Goal: Information Seeking & Learning: Learn about a topic

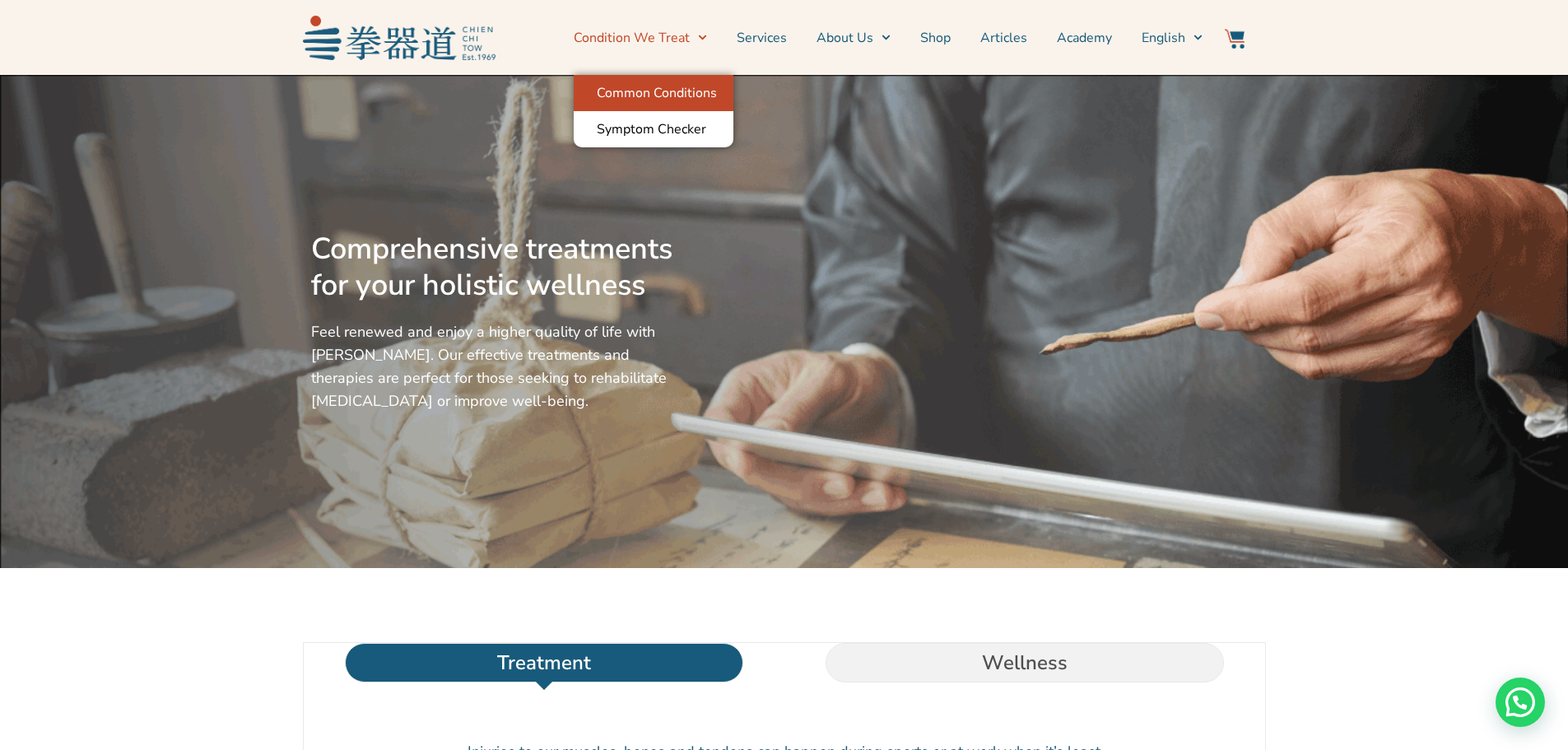
click at [689, 83] on link "Common Conditions" at bounding box center [653, 92] width 160 height 36
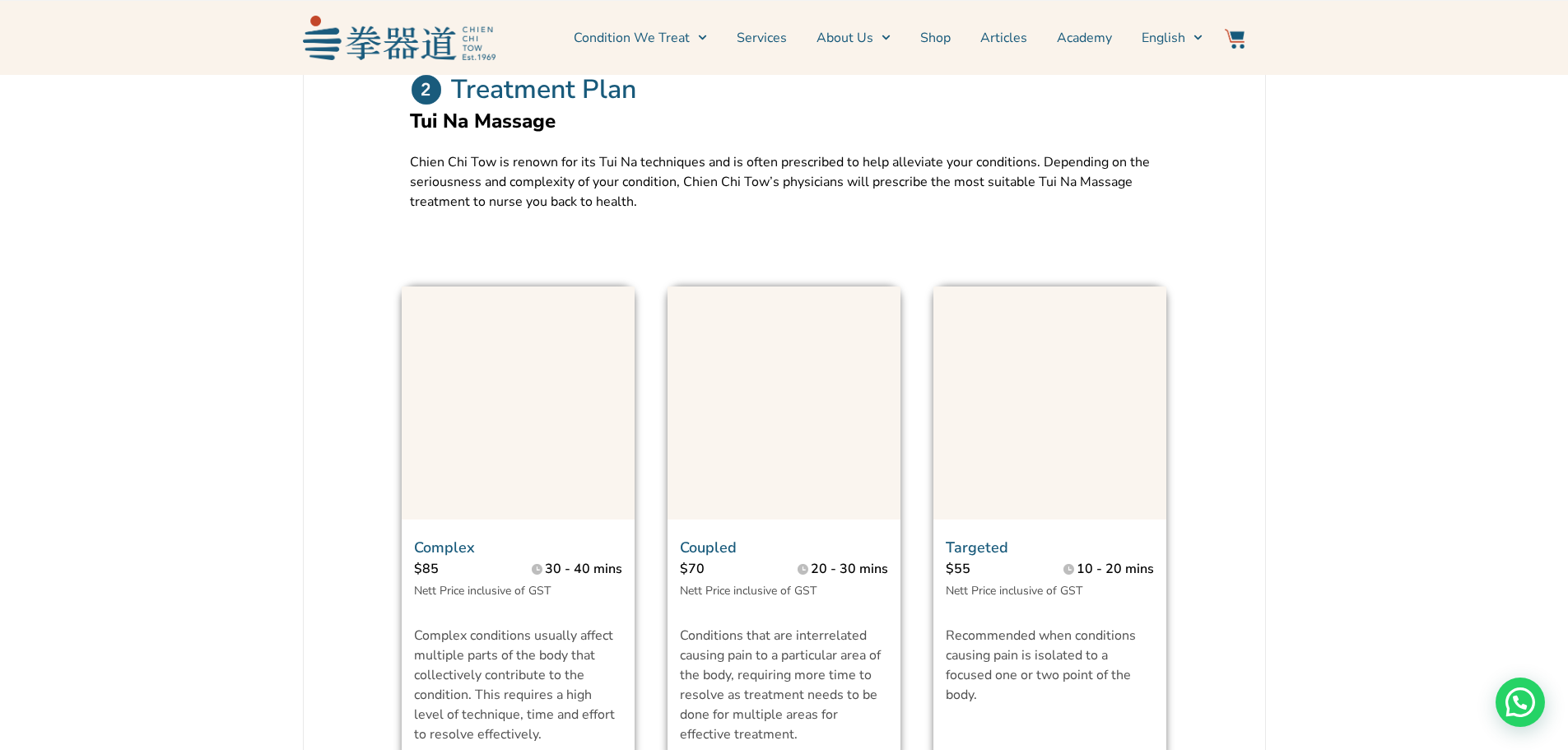
scroll to position [1070, 0]
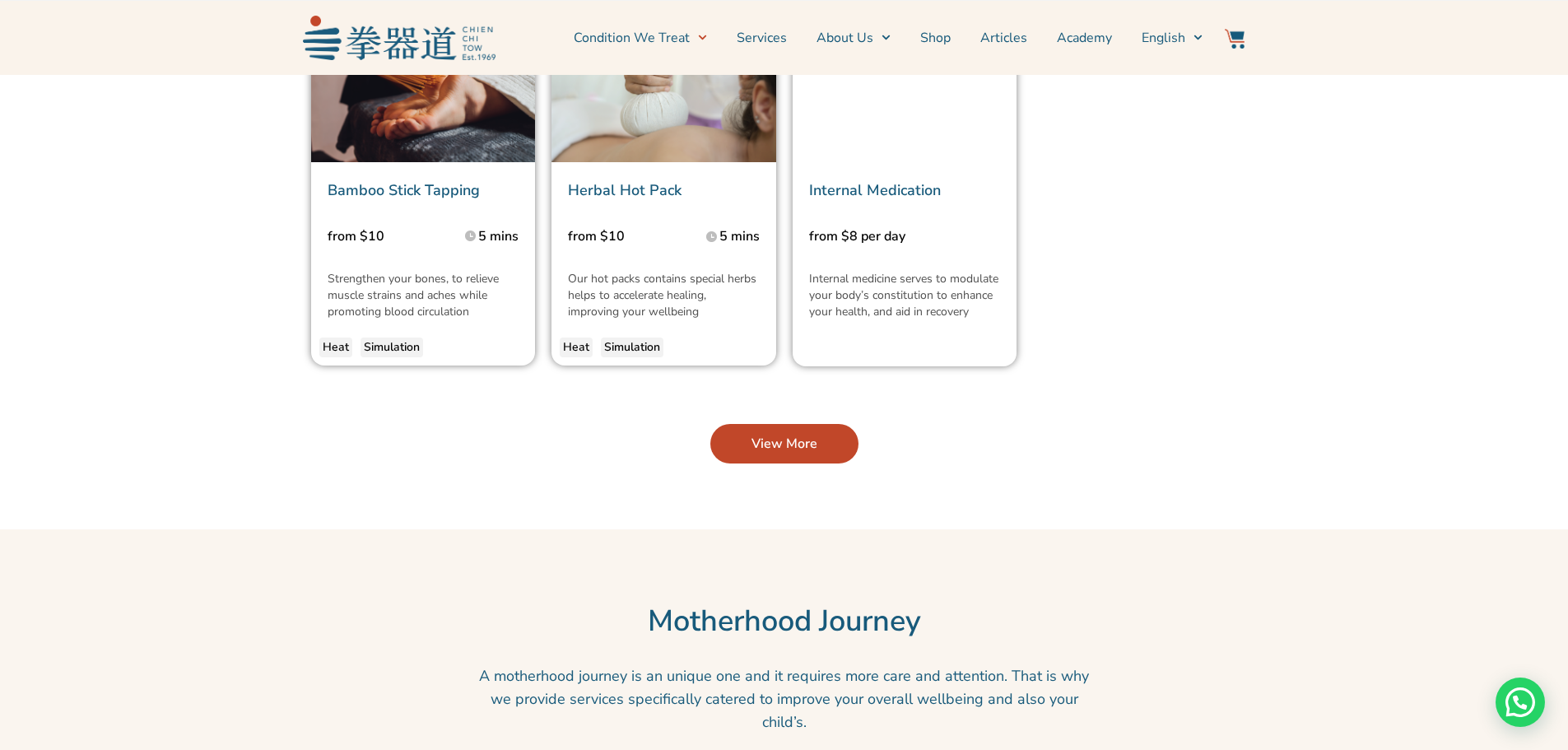
scroll to position [4035, 0]
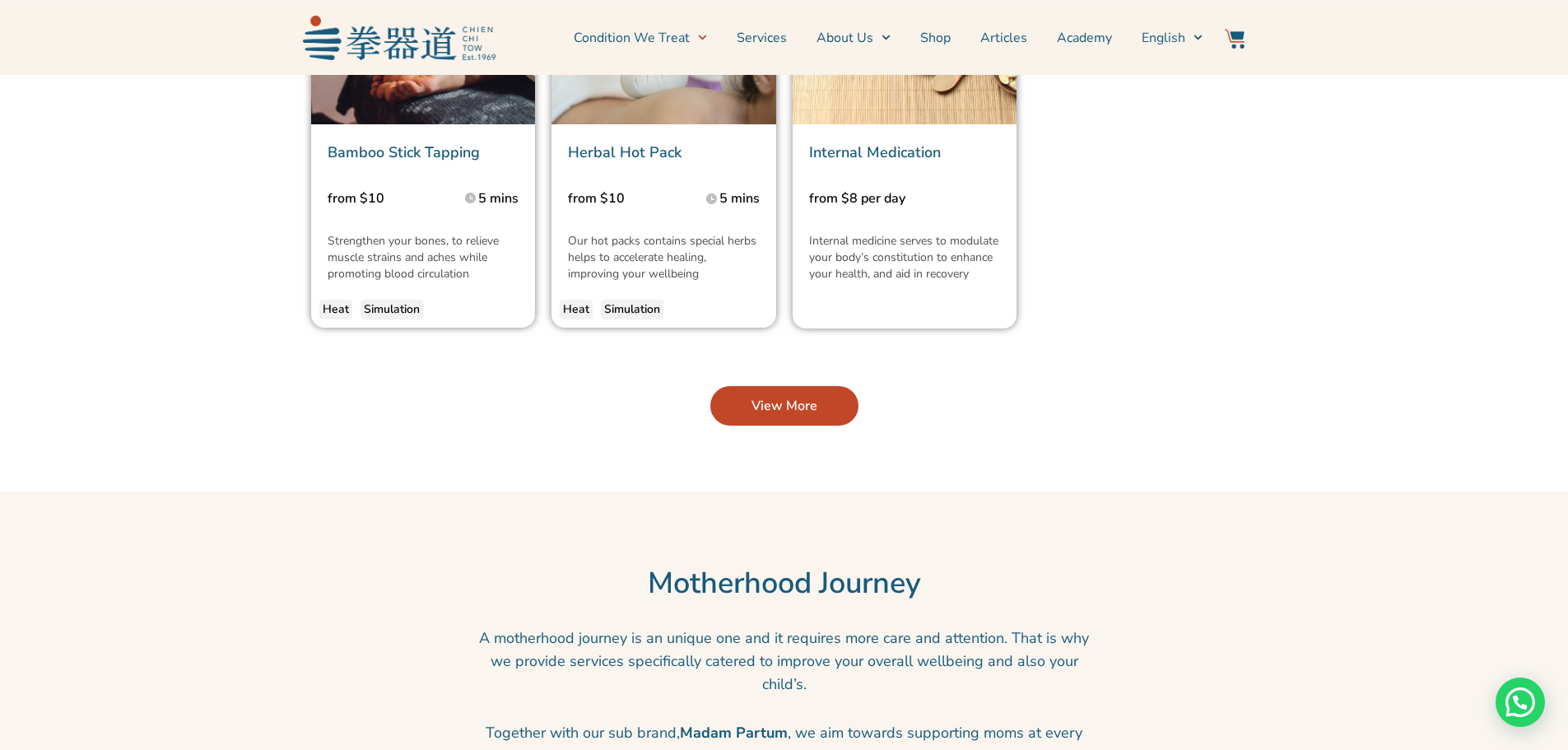
click at [778, 386] on link "View More" at bounding box center [784, 405] width 148 height 39
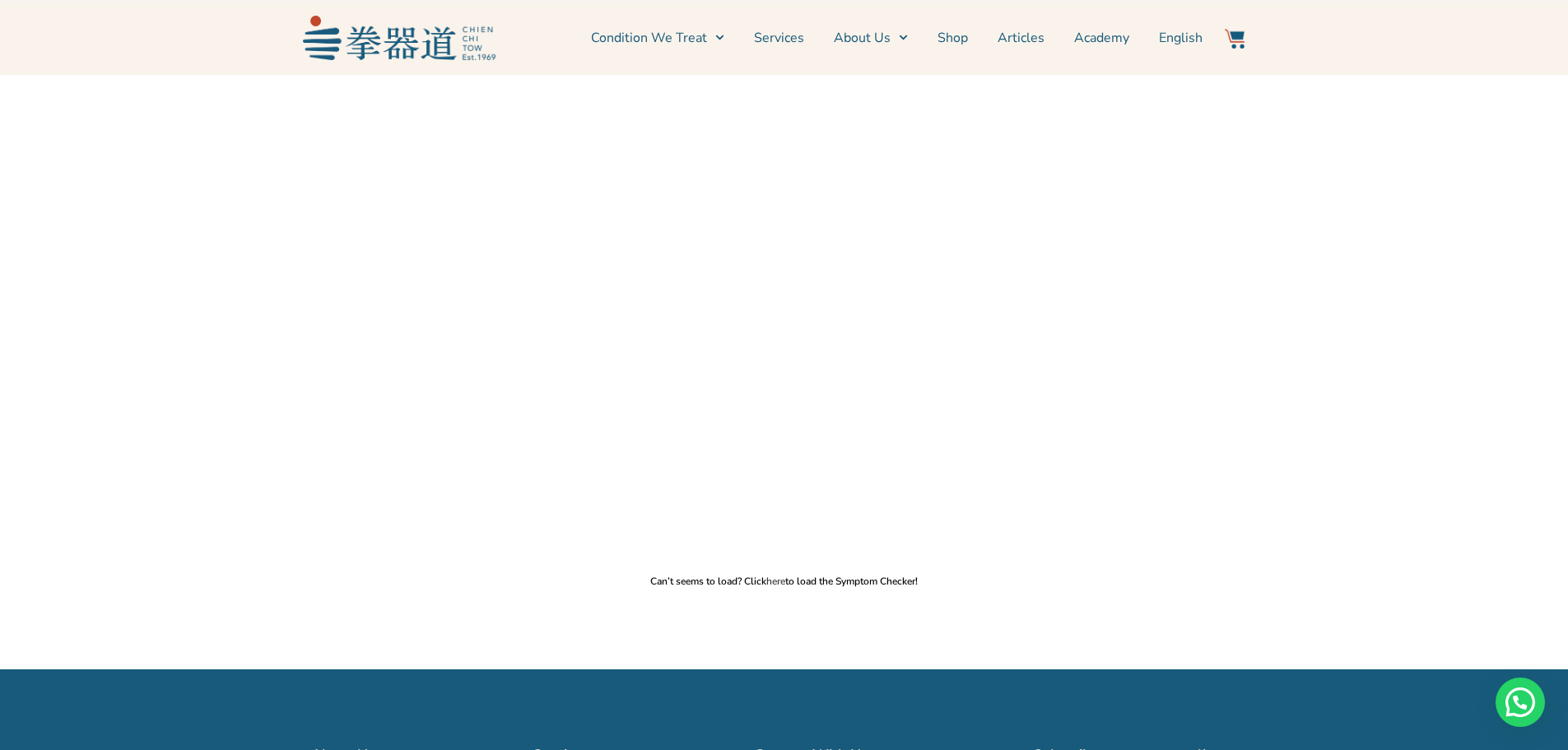
click at [770, 585] on link "here" at bounding box center [775, 580] width 19 height 13
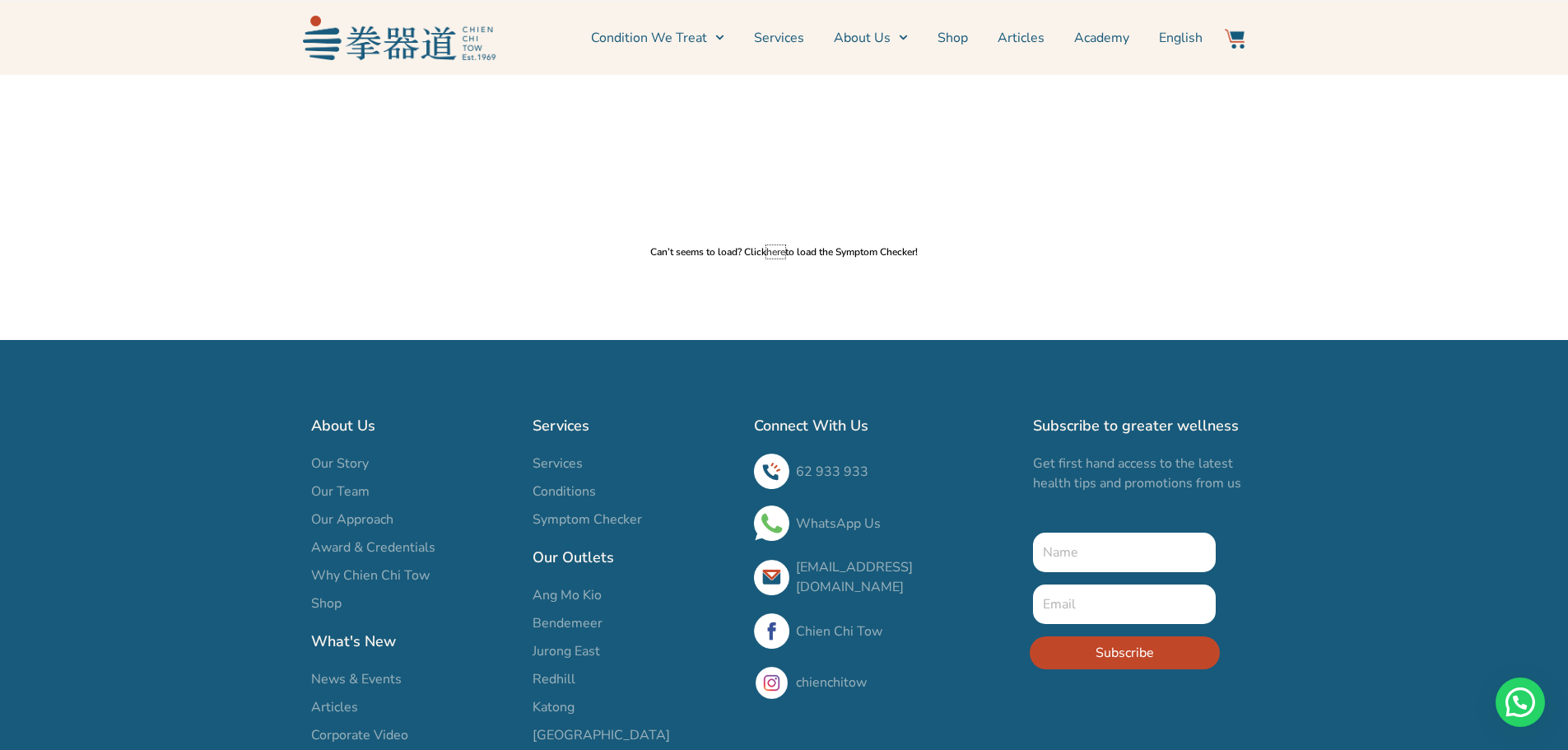
scroll to position [427, 0]
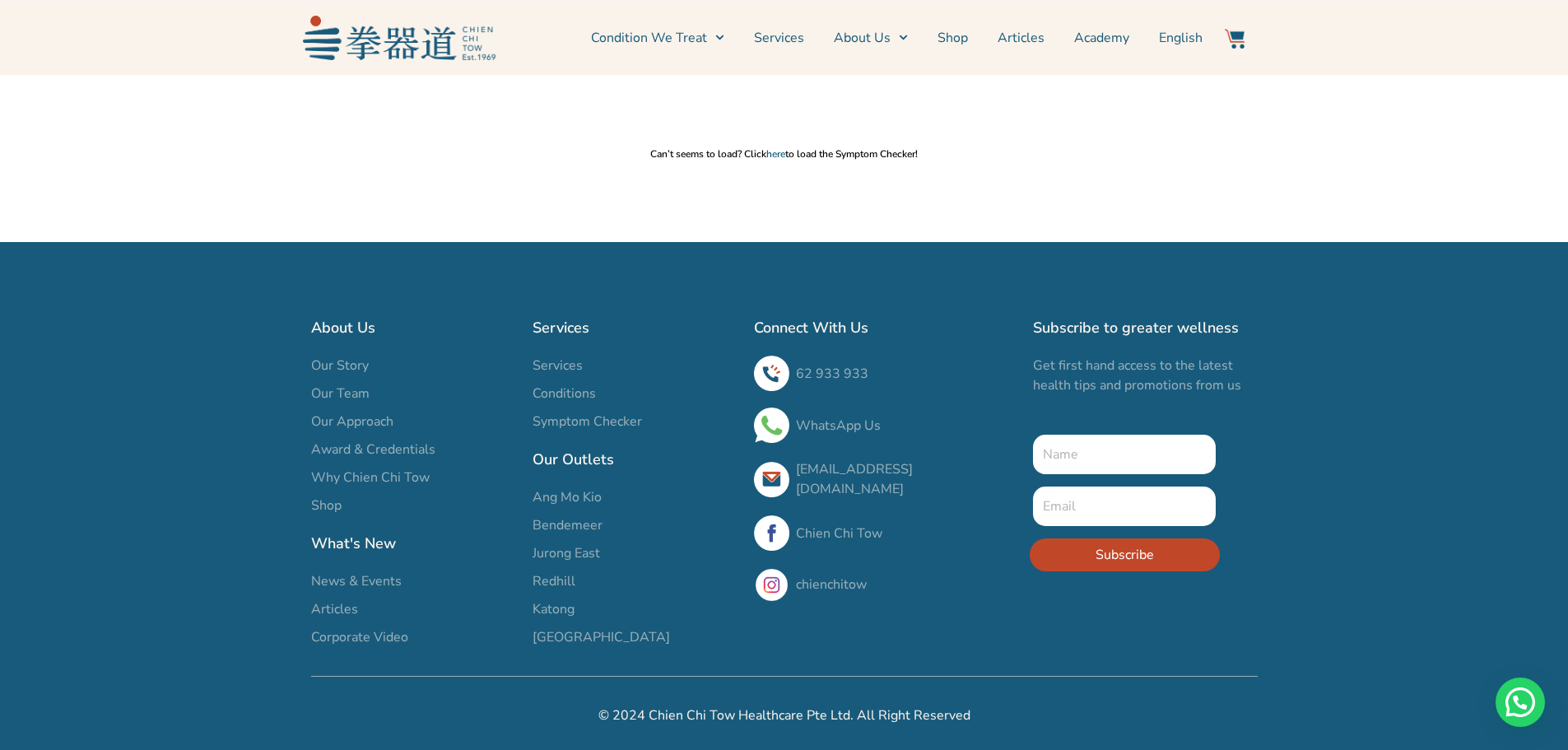
click at [766, 158] on link "here" at bounding box center [775, 153] width 19 height 13
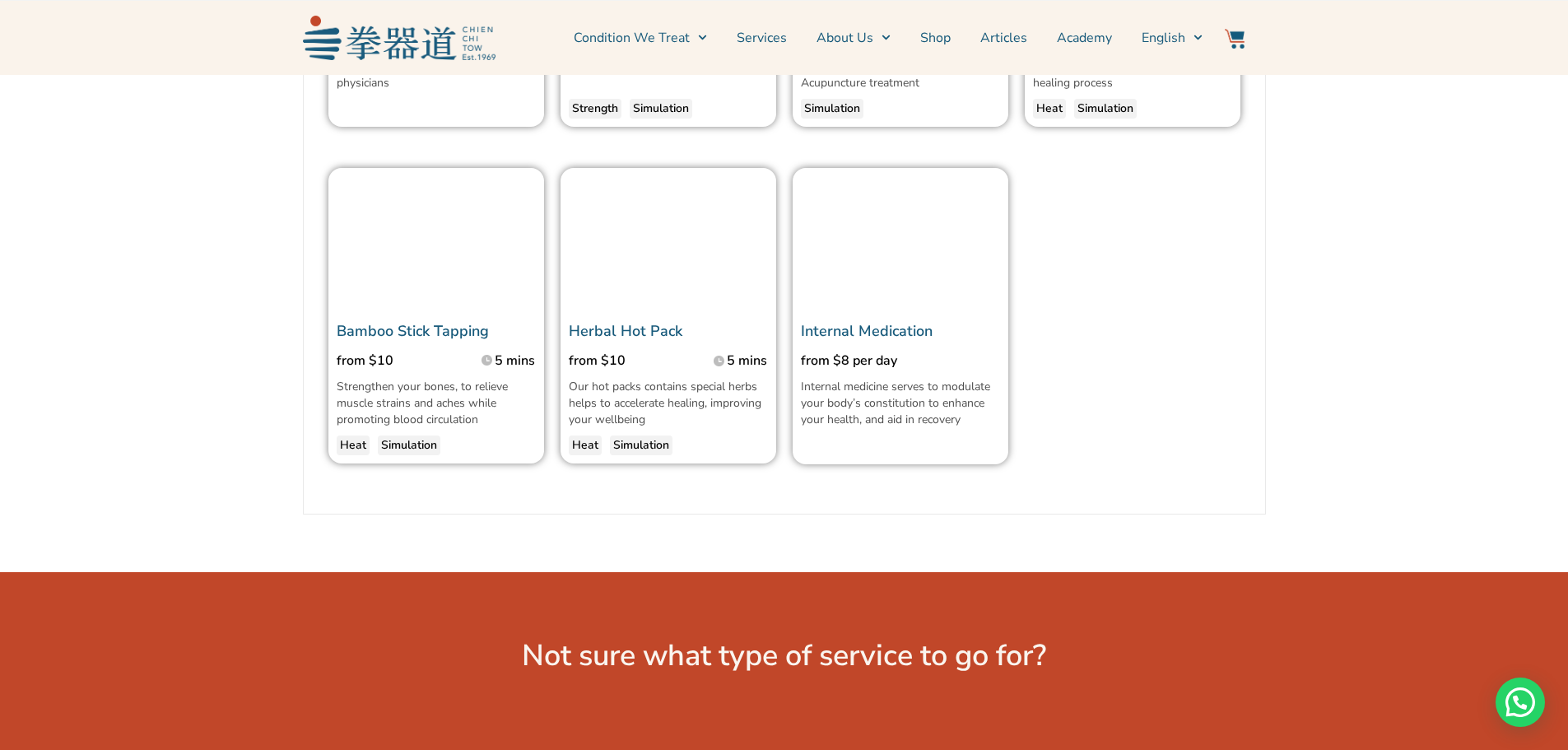
scroll to position [2059, 0]
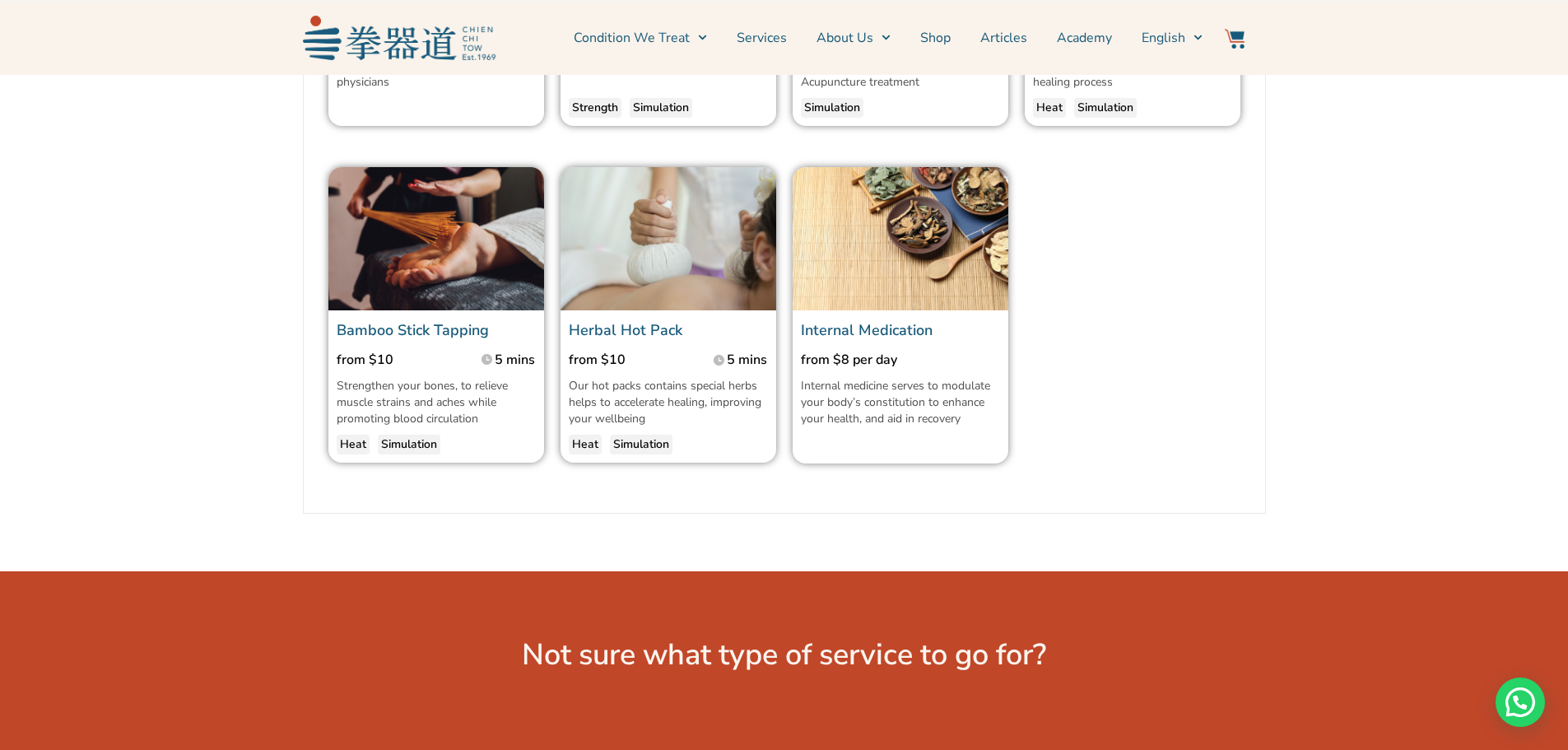
drag, startPoint x: 421, startPoint y: 356, endPoint x: 403, endPoint y: 367, distance: 21.1
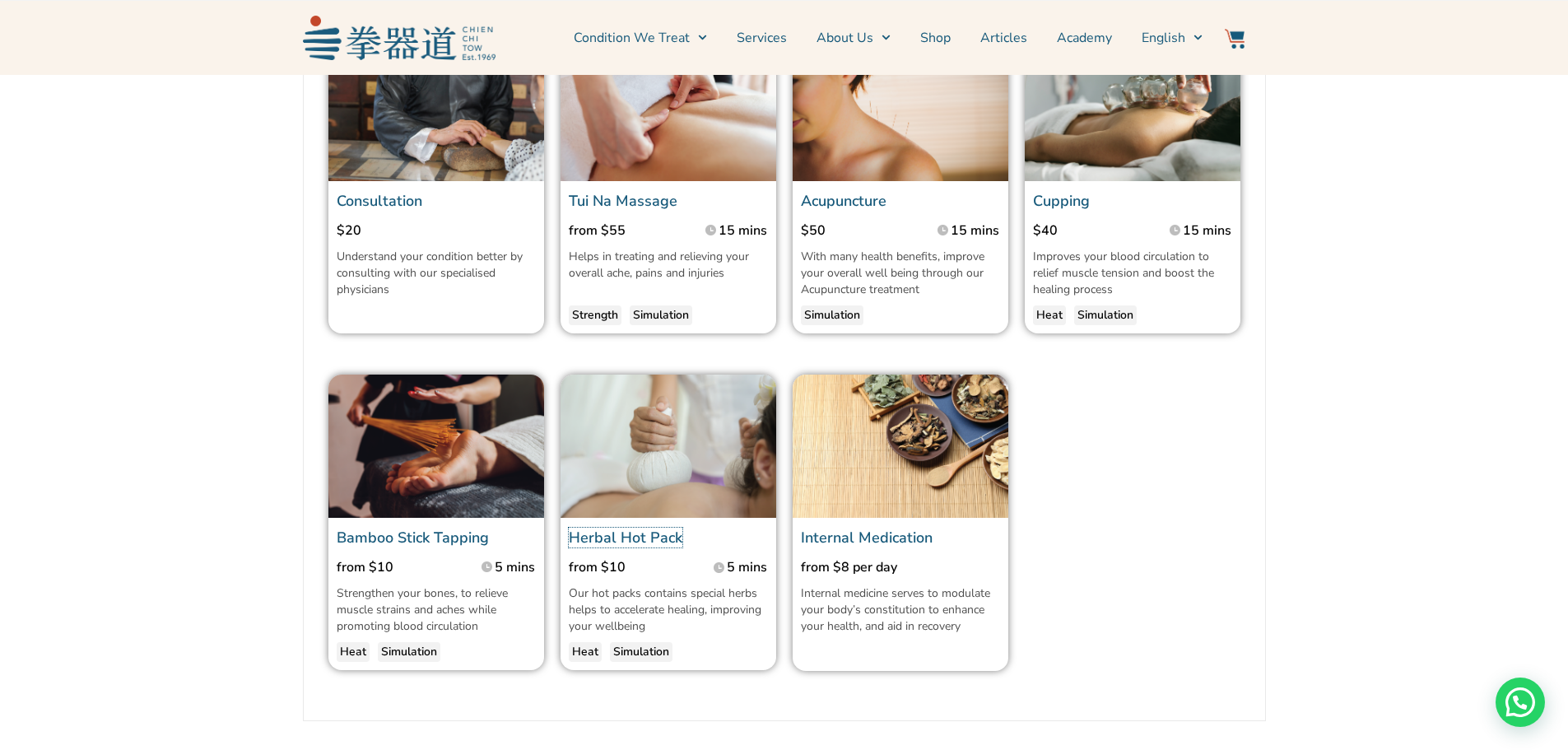
scroll to position [1811, 0]
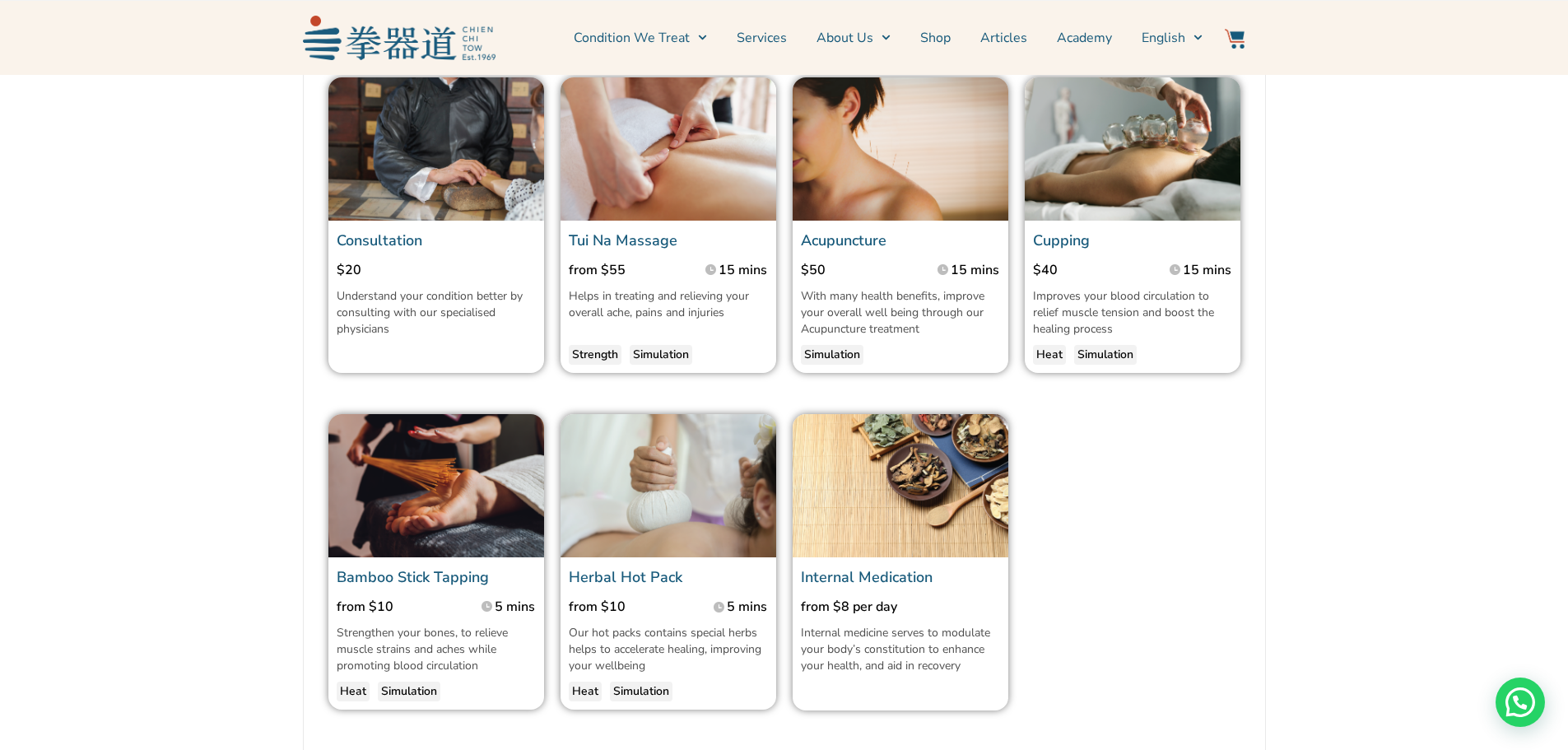
click at [627, 250] on link "Tui Na Massage" at bounding box center [623, 241] width 109 height 20
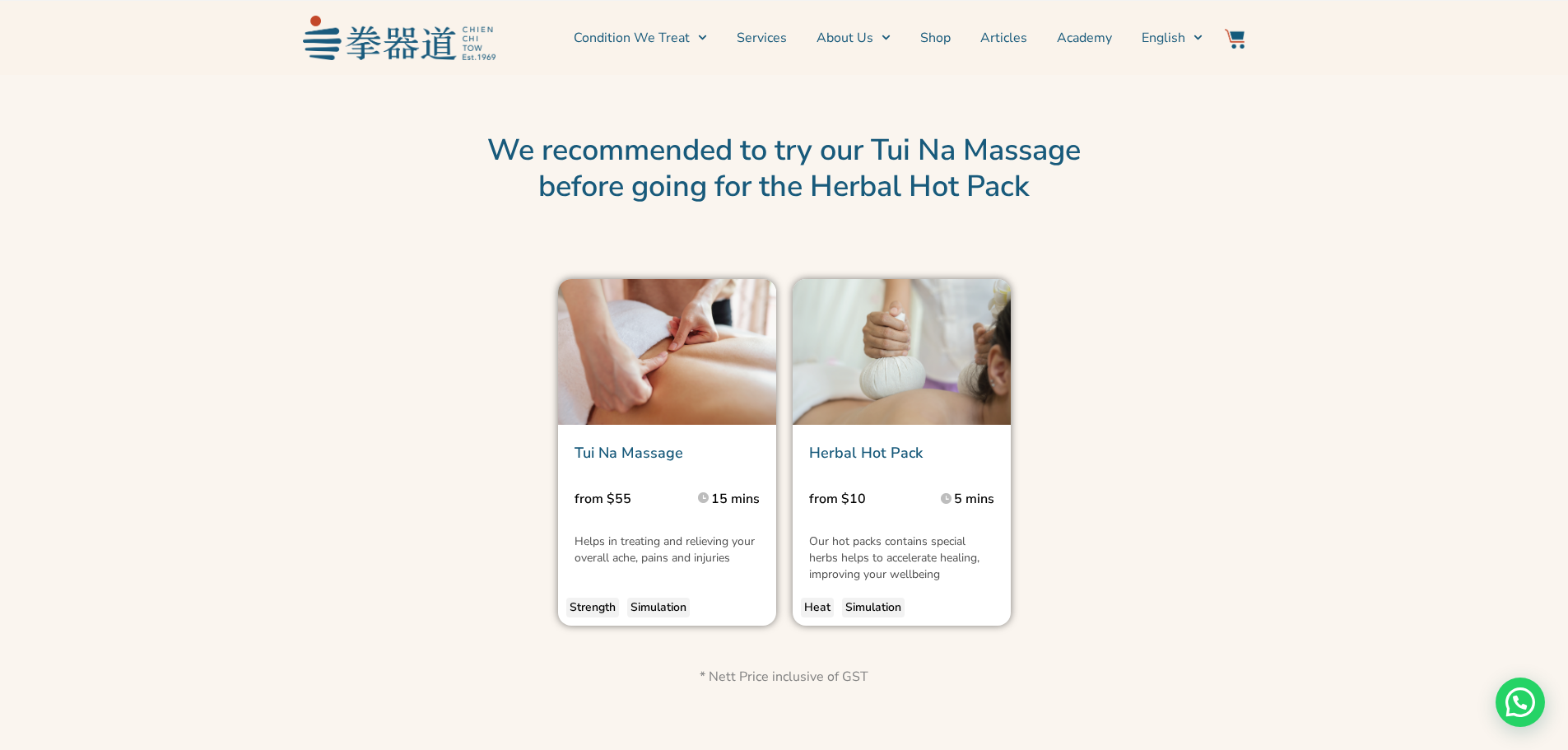
scroll to position [1976, 0]
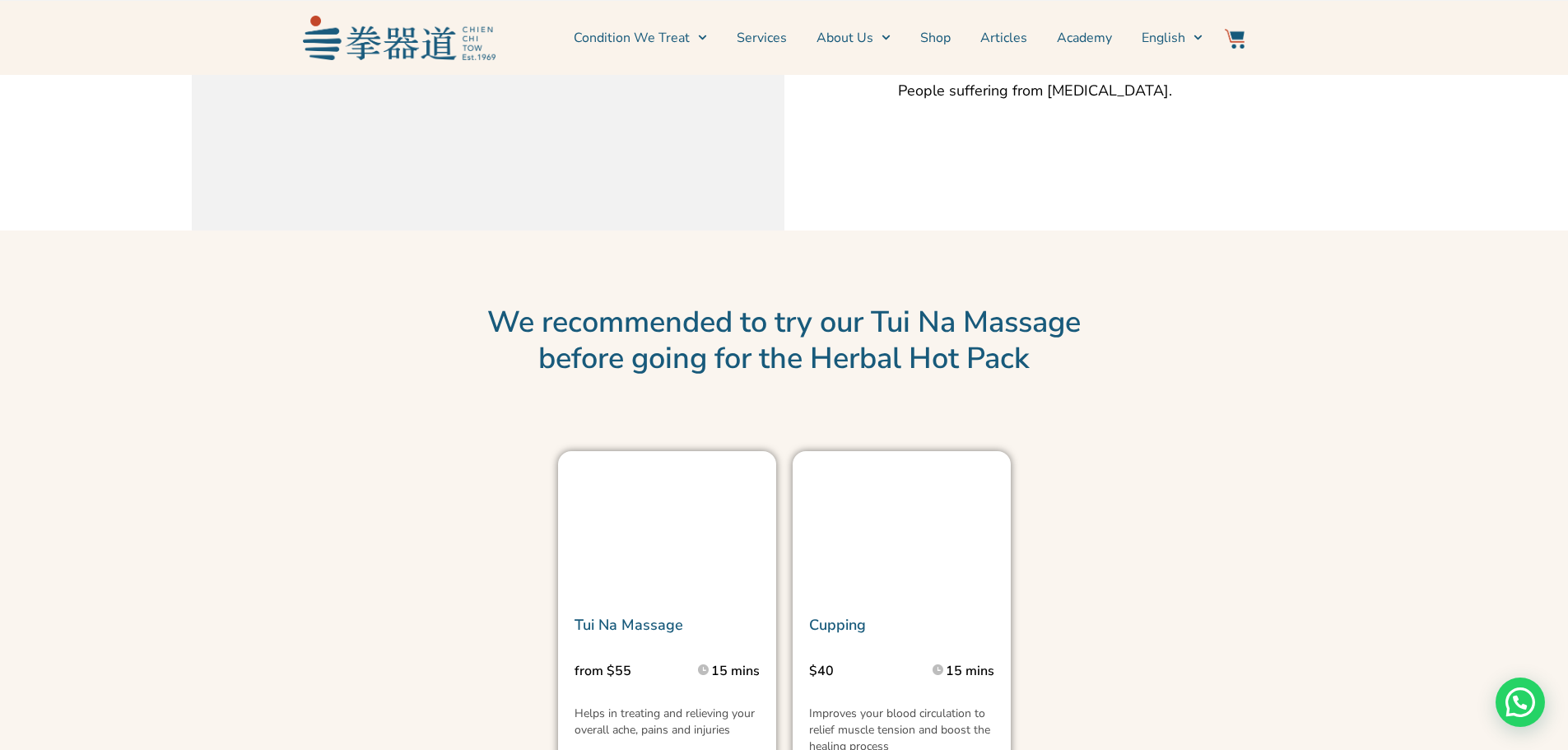
scroll to position [2059, 0]
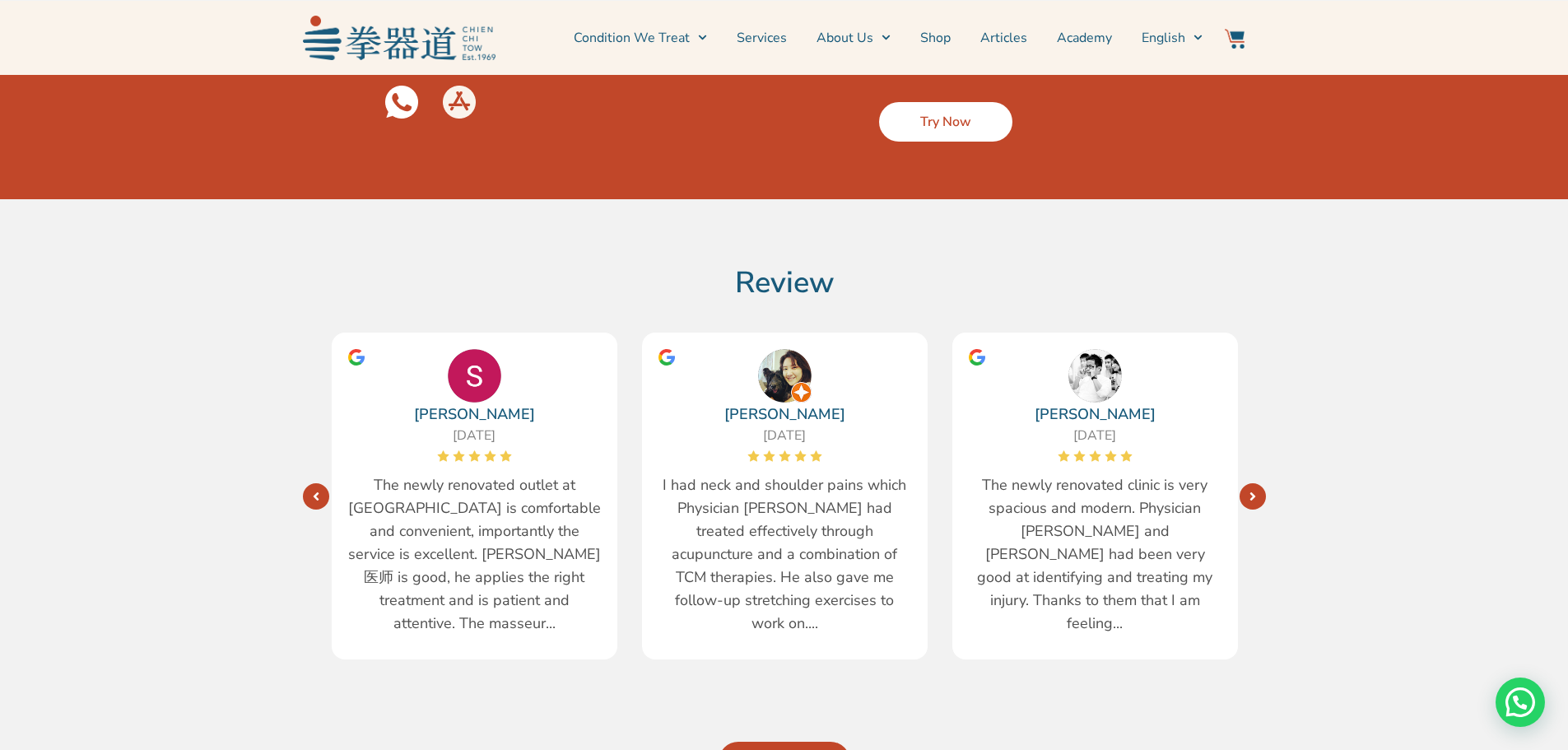
scroll to position [3129, 0]
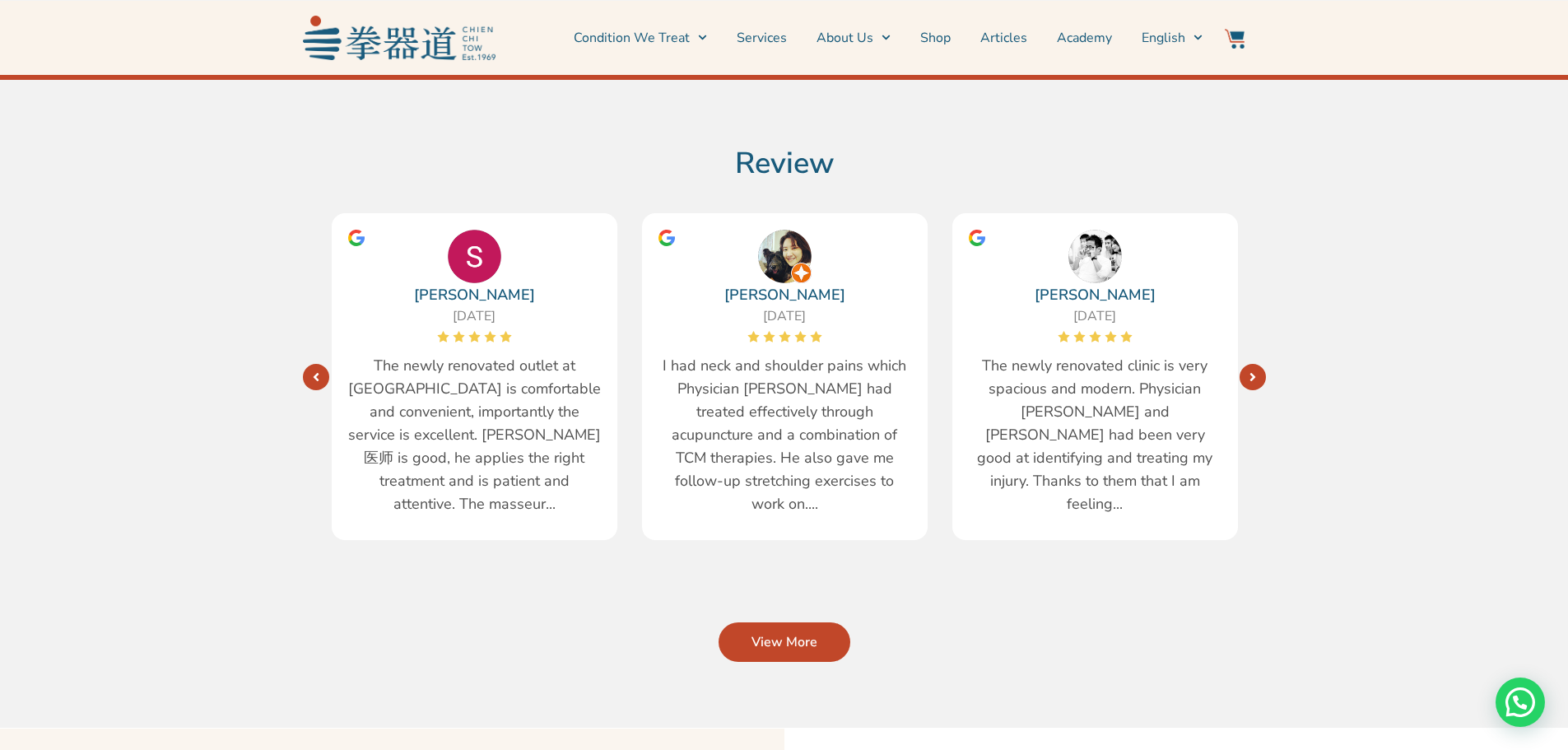
click at [1259, 364] on link "Next" at bounding box center [1252, 377] width 26 height 27
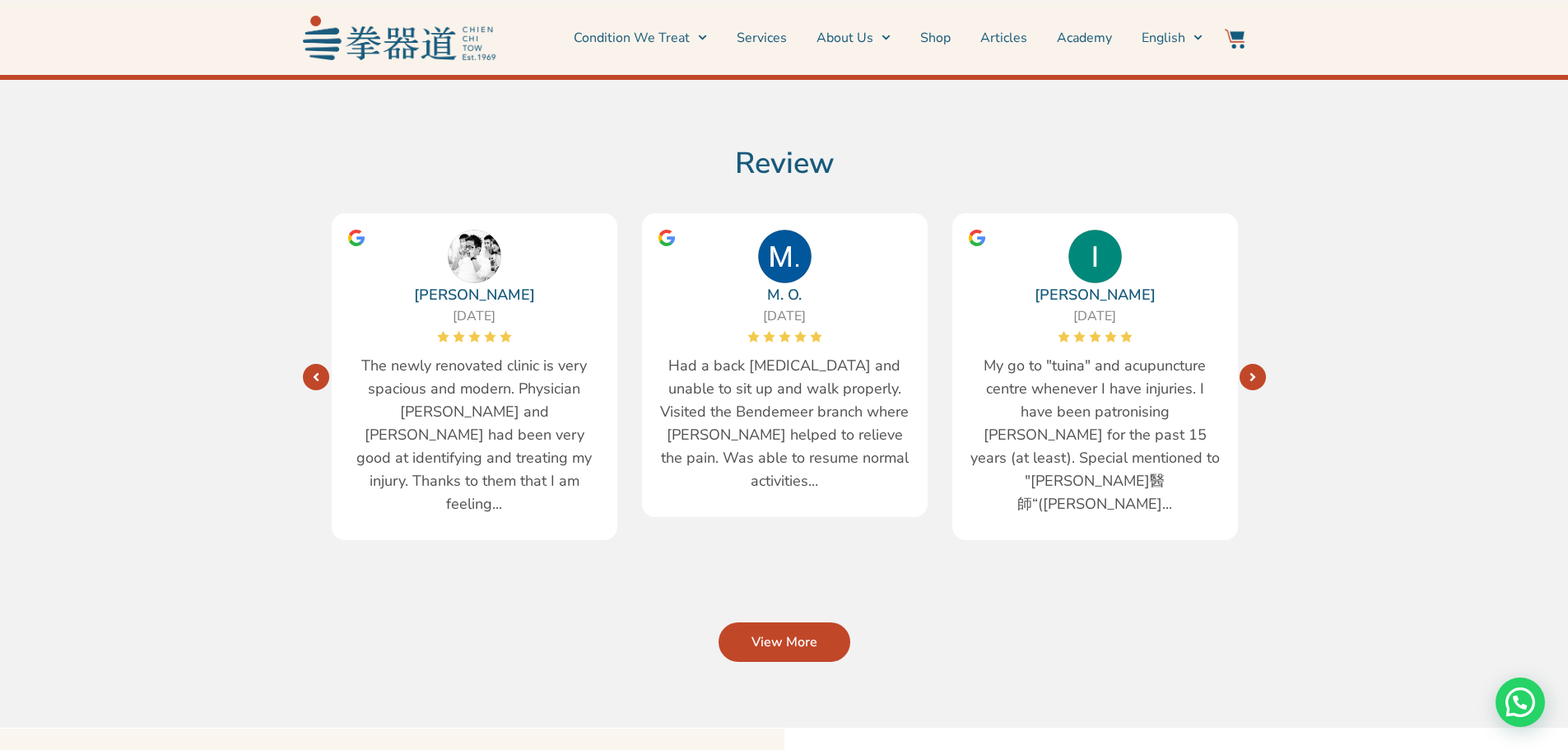
click at [1259, 364] on link "Next" at bounding box center [1252, 377] width 26 height 27
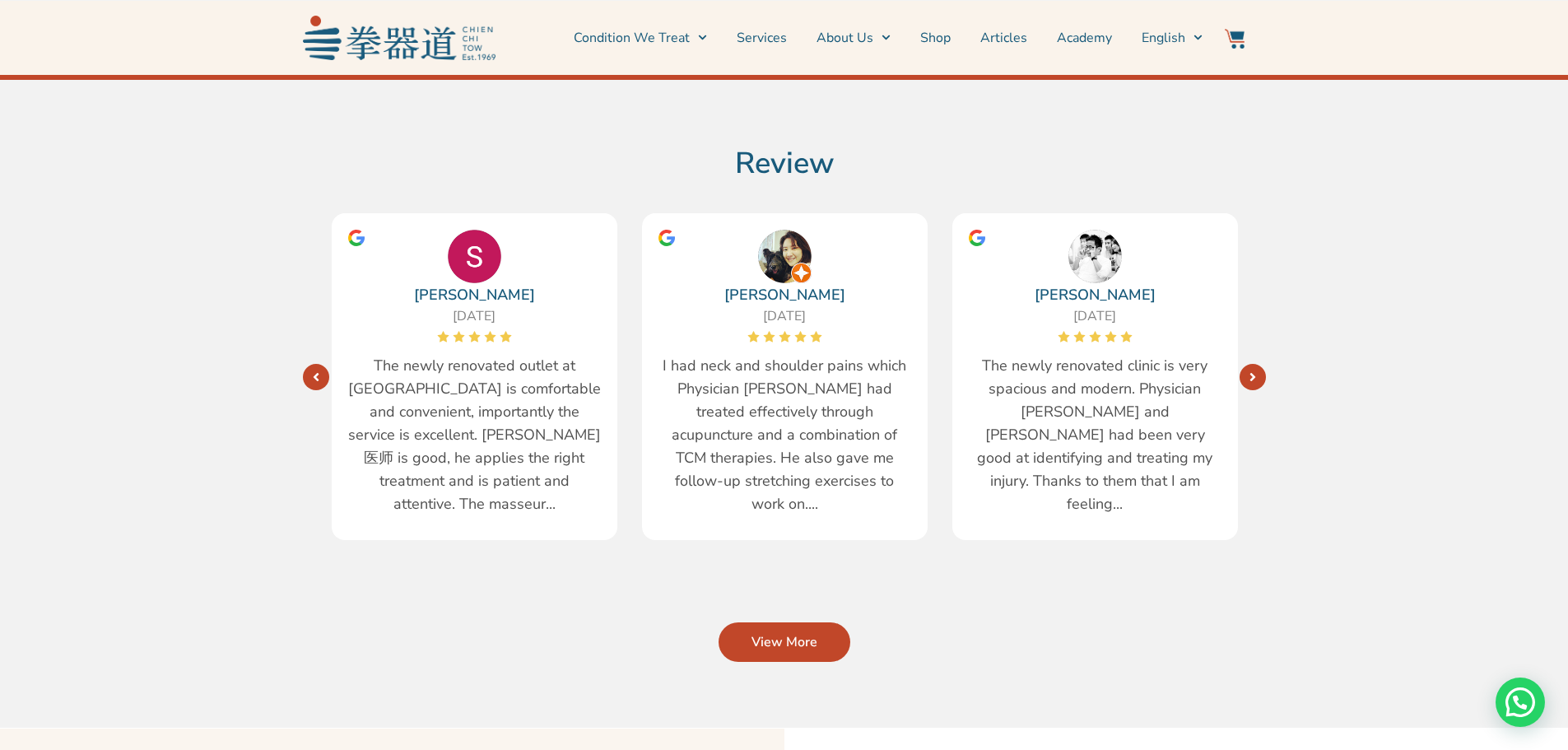
click at [1259, 364] on link "Next" at bounding box center [1252, 377] width 26 height 27
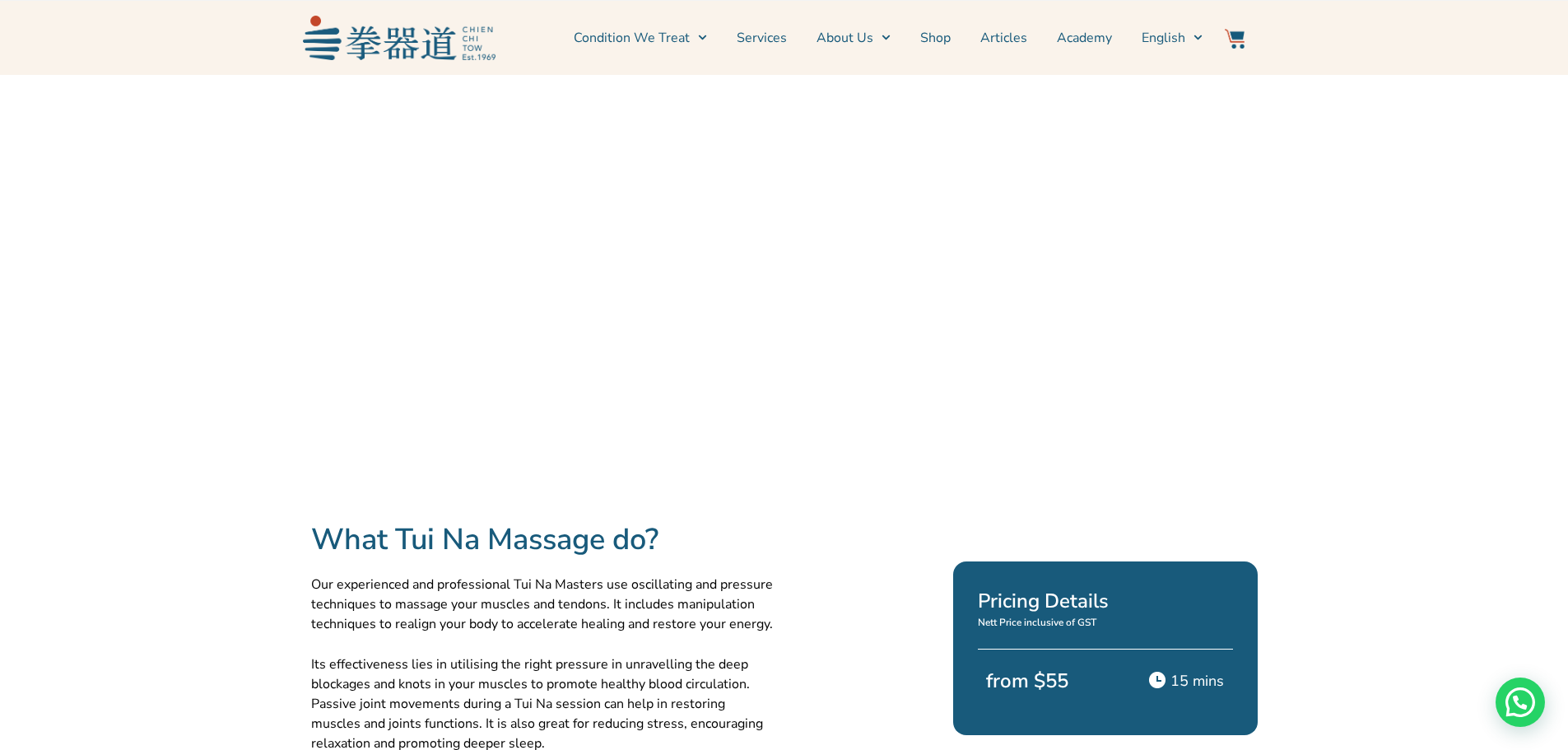
scroll to position [0, 0]
